Goal: Check status: Check status

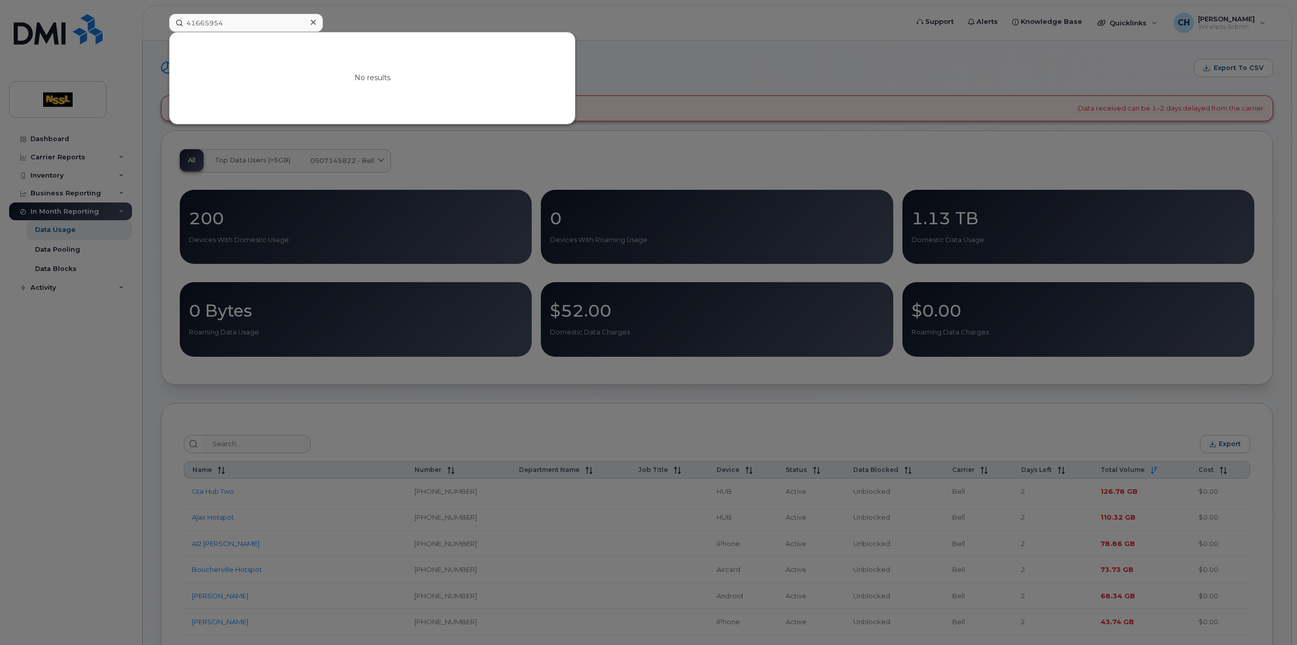
drag, startPoint x: 274, startPoint y: 22, endPoint x: -32, endPoint y: 36, distance: 307.0
type input "4"
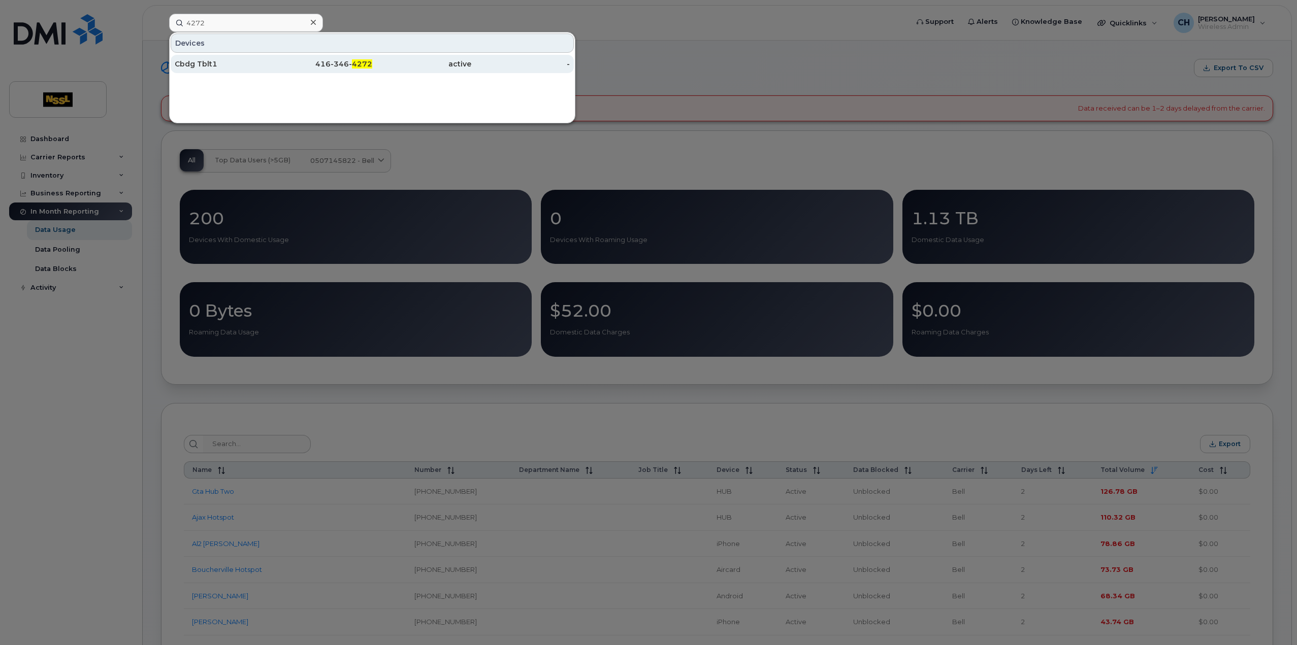
type input "4272"
click at [201, 63] on div "Cbdg Tblt1" at bounding box center [224, 64] width 99 height 10
